Goal: Information Seeking & Learning: Learn about a topic

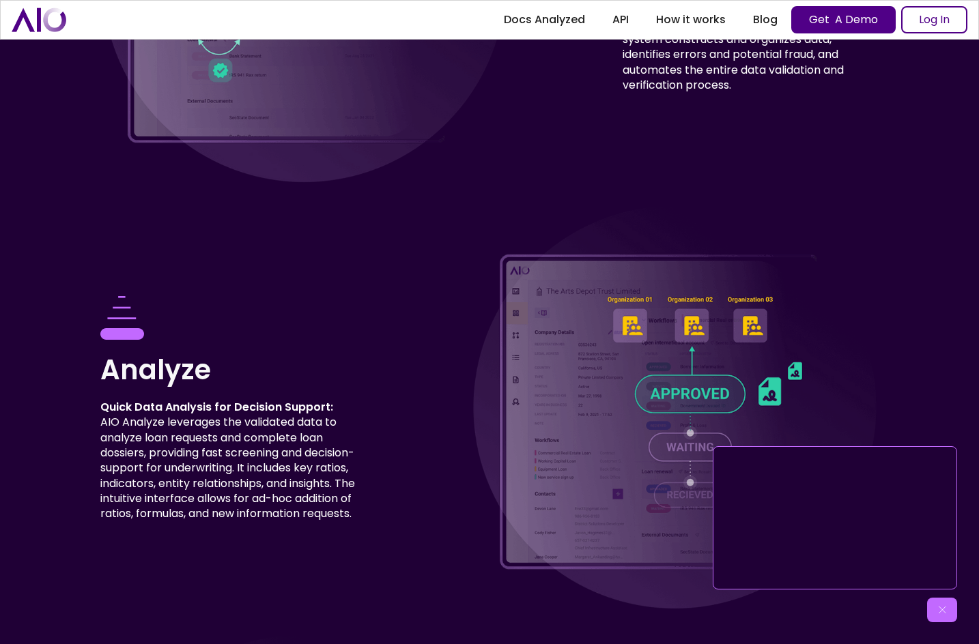
scroll to position [4128, 0]
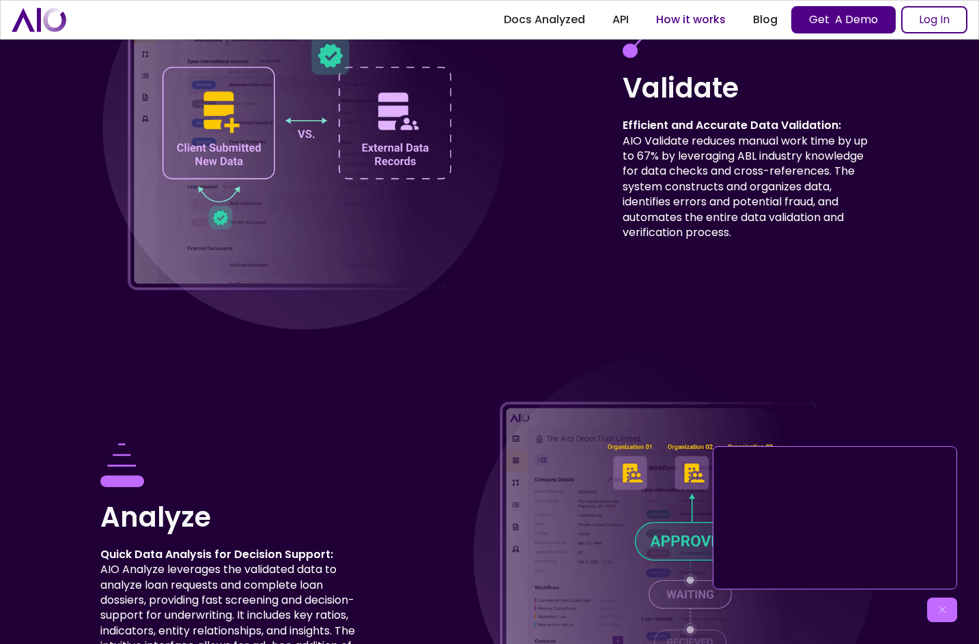
click at [643, 20] on link "How it works" at bounding box center [690, 20] width 97 height 25
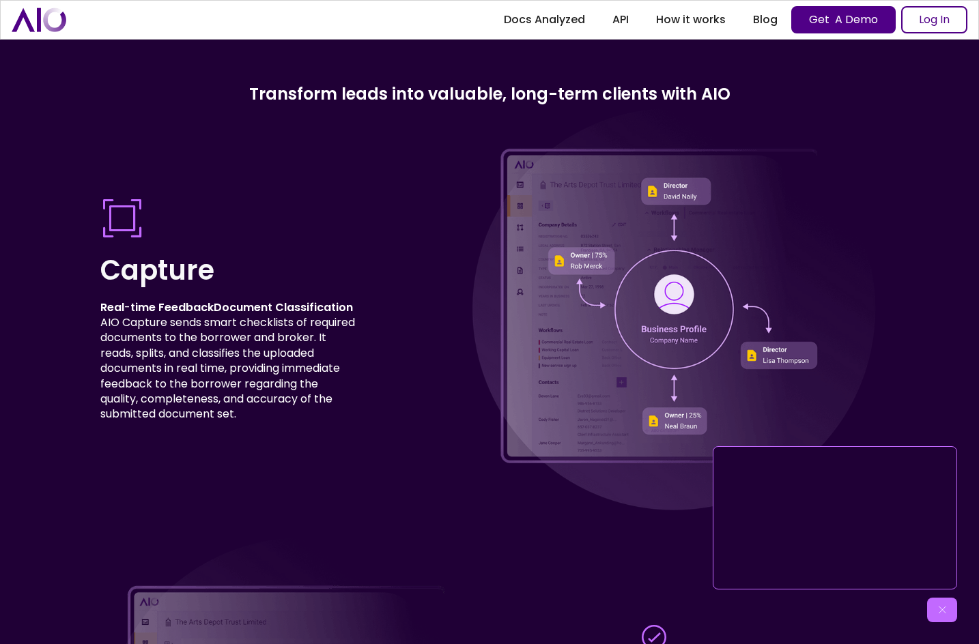
scroll to position [3511, 0]
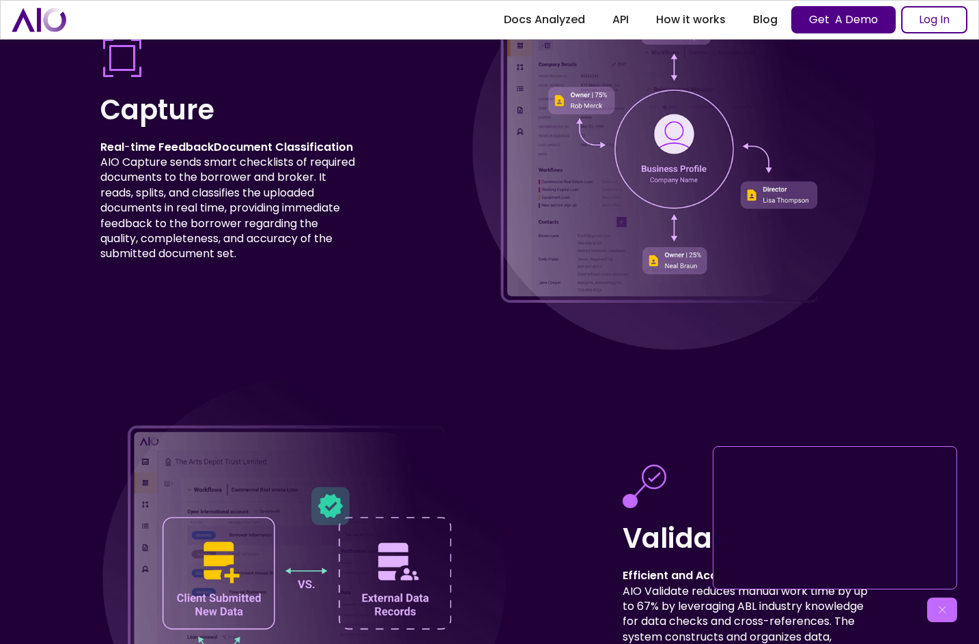
scroll to position [3716, 0]
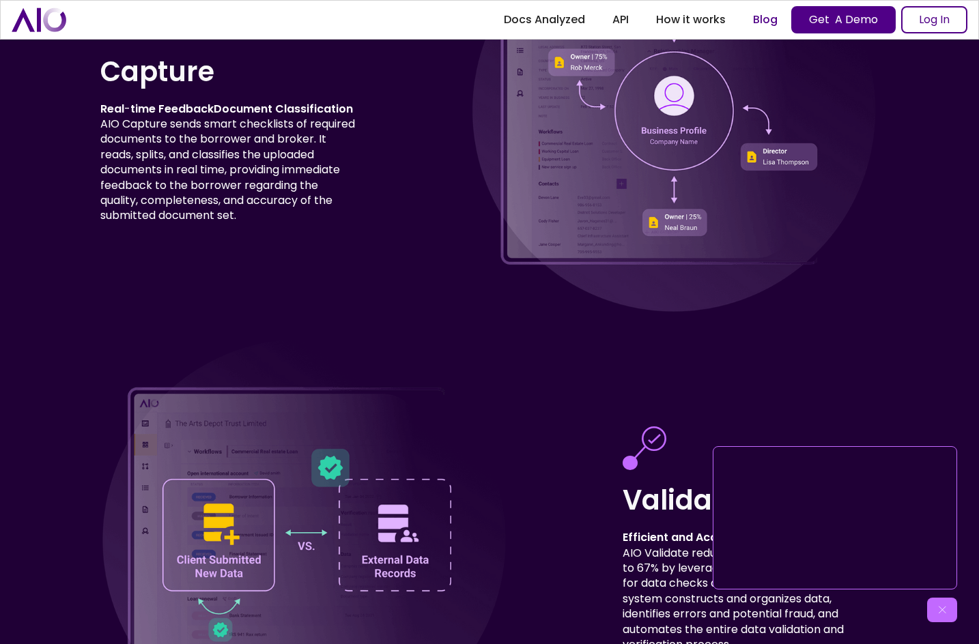
click at [761, 20] on link "Blog" at bounding box center [765, 20] width 52 height 25
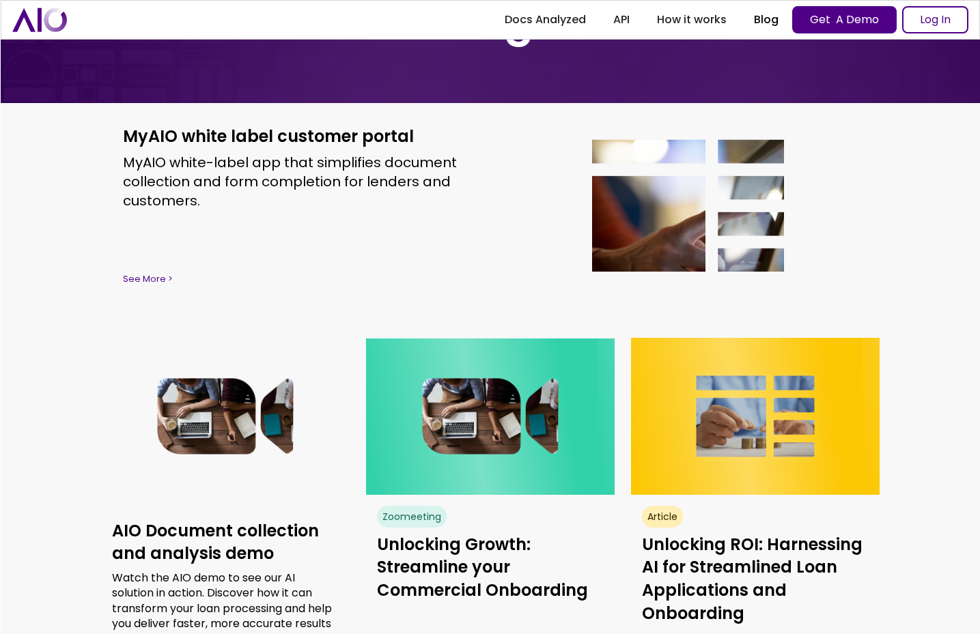
scroll to position [86, 0]
